Goal: Task Accomplishment & Management: Manage account settings

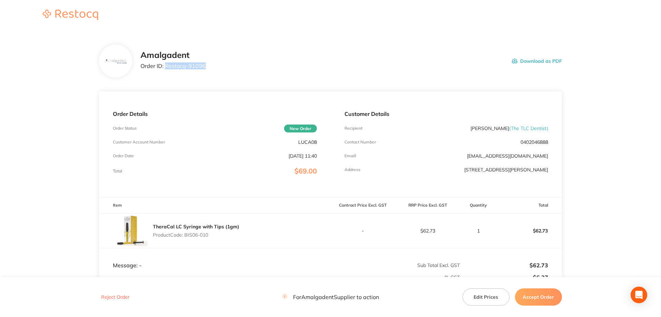
drag, startPoint x: 207, startPoint y: 64, endPoint x: 166, endPoint y: 63, distance: 40.7
click at [166, 63] on div "Amalgadent Order ID: Restocq- 91096 Download as PDF" at bounding box center [350, 60] width 421 height 21
copy p "Restocq- 91096"
click at [37, 65] on main "Amalgadent Order ID: Restocq- 91096 Download as PDF Order Details Order Status …" at bounding box center [330, 204] width 661 height 346
drag, startPoint x: 223, startPoint y: 237, endPoint x: 186, endPoint y: 238, distance: 36.6
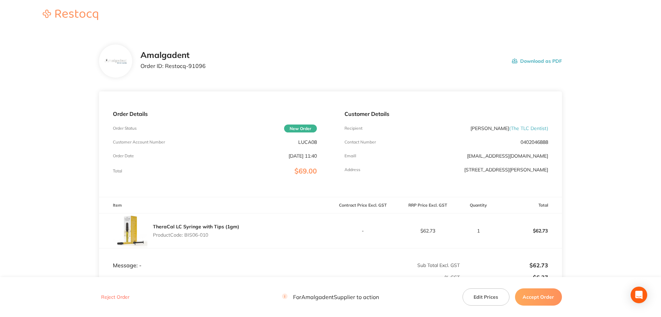
click at [186, 238] on p "Product Code: BIS06-010" at bounding box center [196, 235] width 86 height 6
copy p "BIS06-010"
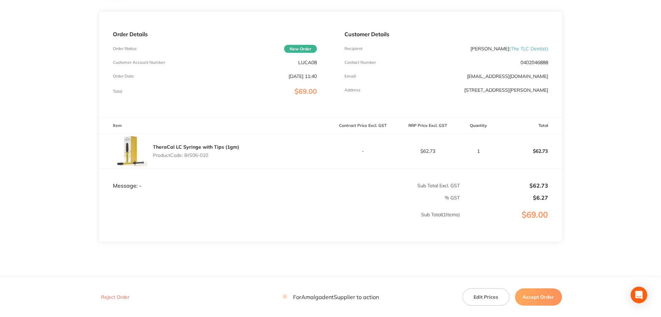
scroll to position [92, 0]
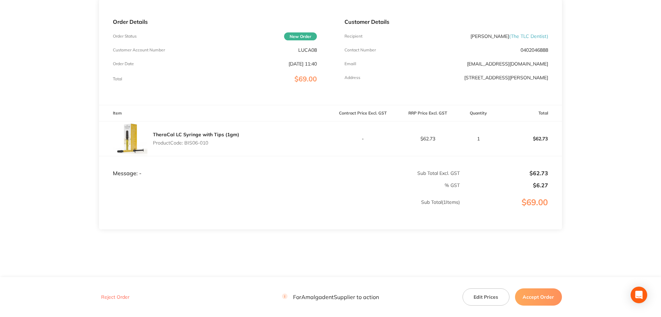
click at [628, 93] on main "Amalgadent Order ID: Restocq- 91096 Download as PDF Order Details Order Status …" at bounding box center [330, 112] width 661 height 346
click at [533, 298] on button "Accept Order" at bounding box center [538, 296] width 47 height 17
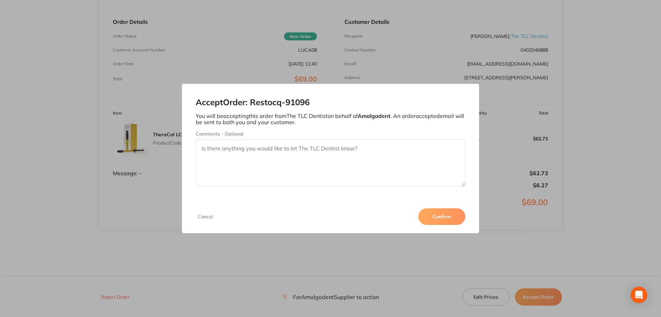
click at [446, 214] on button "Confirm" at bounding box center [441, 216] width 47 height 17
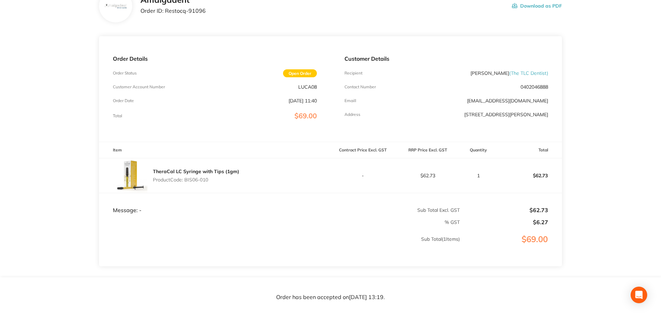
scroll to position [0, 0]
